Goal: Information Seeking & Learning: Find specific fact

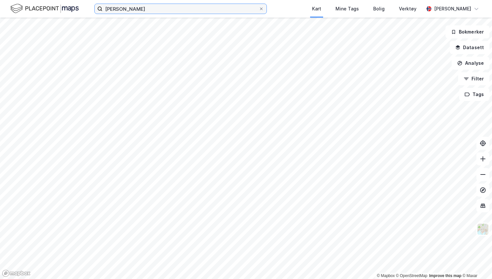
click at [126, 10] on input "[PERSON_NAME]" at bounding box center [181, 9] width 156 height 10
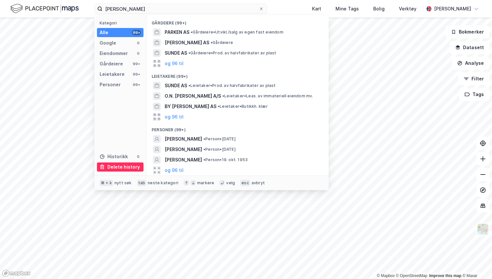
click at [113, 168] on div "Delete history" at bounding box center [123, 167] width 33 height 8
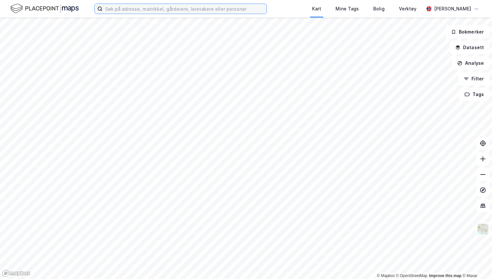
click at [122, 13] on input at bounding box center [185, 9] width 164 height 10
paste input "Sandslimarka 264"
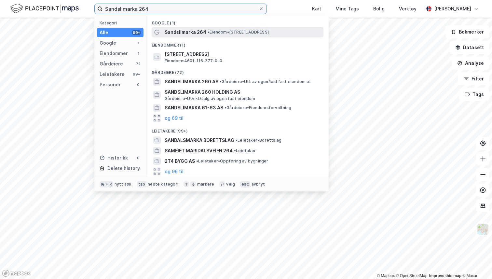
type input "Sandslimarka 264"
click at [172, 31] on span "Sandslimarka 264" at bounding box center [186, 32] width 42 height 8
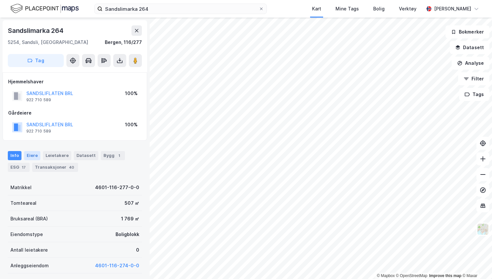
click at [35, 154] on div "Eiere" at bounding box center [32, 155] width 16 height 9
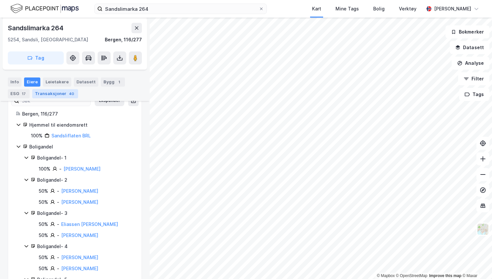
scroll to position [83, 0]
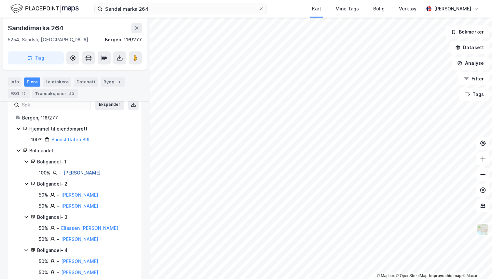
click at [66, 172] on link "[PERSON_NAME]" at bounding box center [82, 173] width 37 height 6
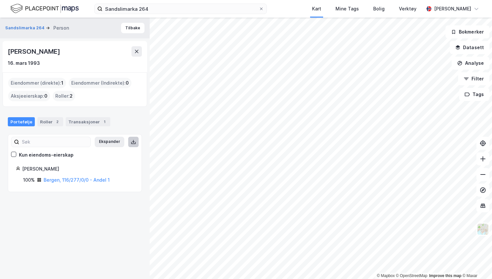
click at [131, 143] on icon at bounding box center [133, 141] width 5 height 5
click at [123, 32] on button "Tilbake" at bounding box center [132, 28] width 23 height 10
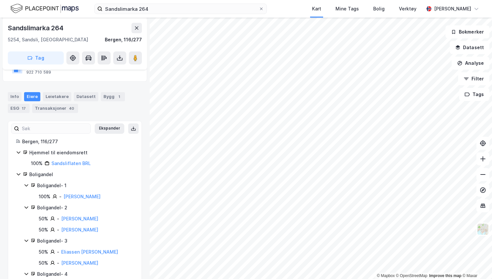
scroll to position [57, 0]
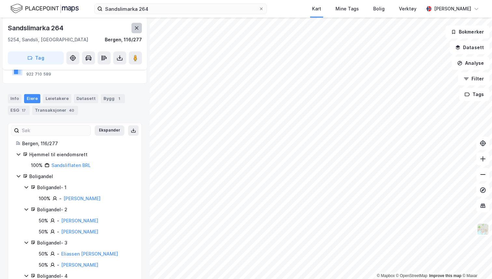
click at [137, 29] on icon at bounding box center [137, 27] width 4 height 3
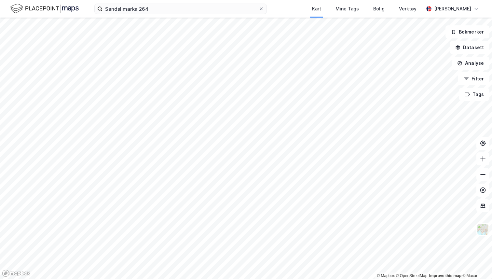
click at [55, 10] on img at bounding box center [44, 8] width 68 height 11
